Goal: Information Seeking & Learning: Learn about a topic

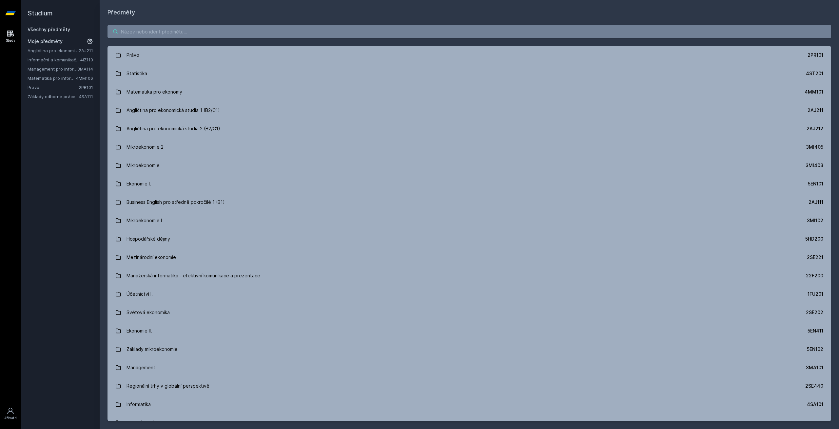
click at [670, 33] on input "search" at bounding box center [470, 31] width 724 height 13
paste input "4SA460"
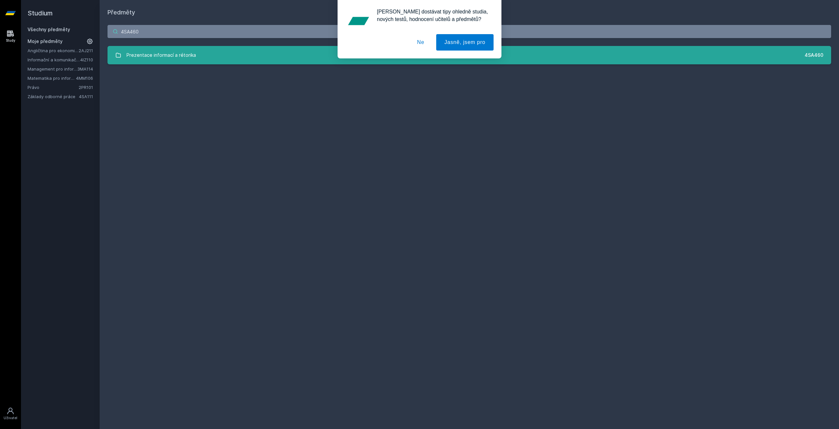
type input "4SA460"
click at [233, 60] on link "Prezentace informací a rétorika 4SA460" at bounding box center [470, 55] width 724 height 18
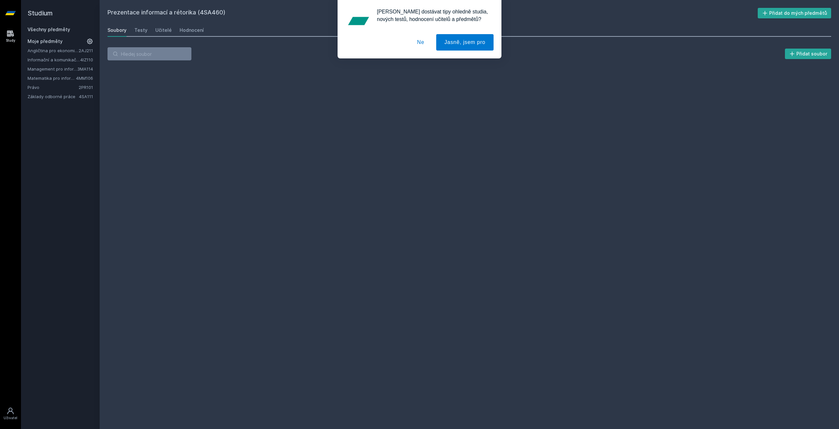
click at [188, 30] on div "[PERSON_NAME] dostávat tipy ohledně studia, nových testů, hodnocení učitelů a p…" at bounding box center [419, 29] width 839 height 58
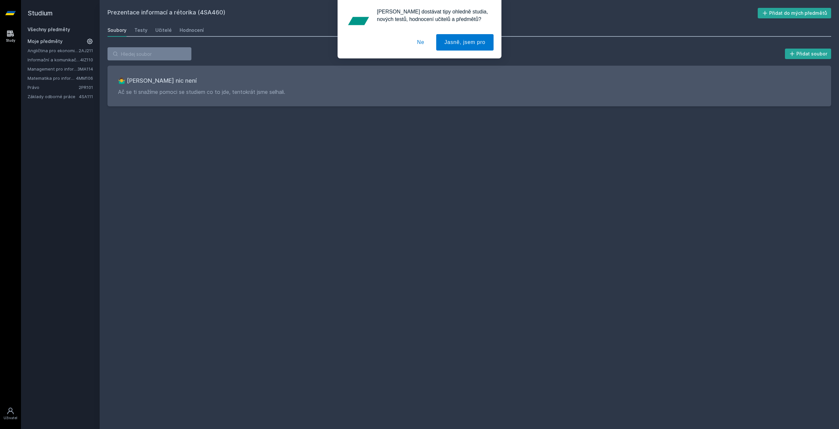
click at [205, 28] on div "[PERSON_NAME] dostávat tipy ohledně studia, nových testů, hodnocení učitelů a p…" at bounding box center [419, 29] width 839 height 58
click at [197, 31] on div "[PERSON_NAME] dostávat tipy ohledně studia, nových testů, hodnocení učitelů a p…" at bounding box center [419, 29] width 839 height 58
click at [418, 41] on button "Ne" at bounding box center [421, 42] width 24 height 16
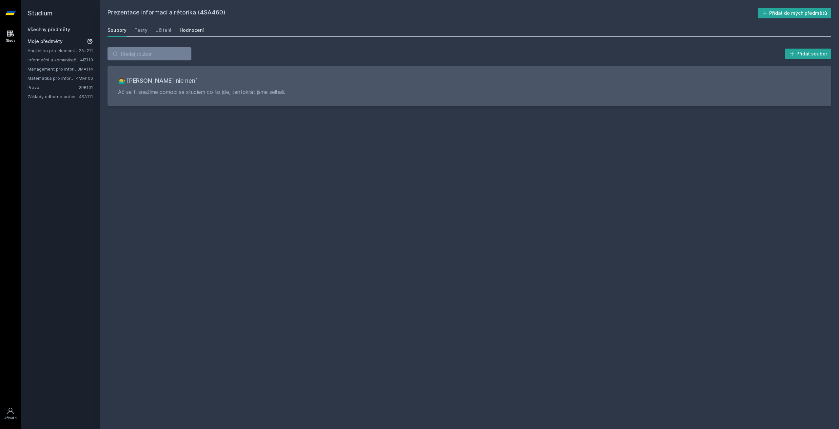
click at [182, 30] on div "Hodnocení" at bounding box center [192, 30] width 24 height 7
click at [156, 33] on div "Učitelé" at bounding box center [163, 30] width 16 height 7
click at [142, 33] on div "Testy" at bounding box center [140, 30] width 13 height 7
